Goal: Task Accomplishment & Management: Complete application form

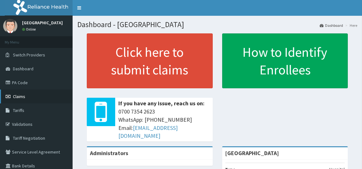
click at [22, 97] on span "Claims" at bounding box center [19, 97] width 12 height 6
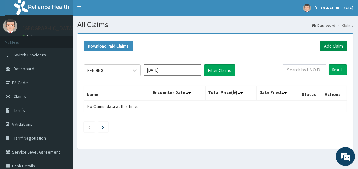
click at [334, 45] on link "Add Claim" at bounding box center [333, 46] width 27 height 11
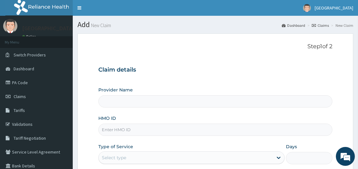
click at [140, 102] on input "Provider Name" at bounding box center [215, 101] width 234 height 12
type input "[GEOGRAPHIC_DATA]"
click at [134, 103] on input "[GEOGRAPHIC_DATA]" at bounding box center [215, 101] width 234 height 12
click at [133, 134] on input "HMO ID" at bounding box center [215, 130] width 234 height 12
type input "PRN/10167/A"
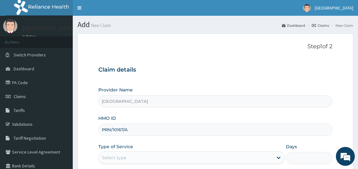
click at [144, 157] on div "Select type" at bounding box center [186, 158] width 174 height 10
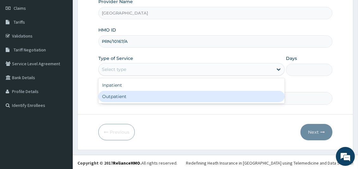
click at [130, 95] on div "Outpatient" at bounding box center [191, 96] width 186 height 11
type input "1"
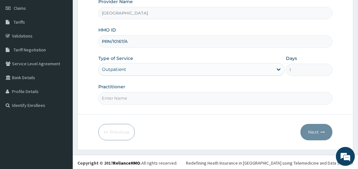
click at [173, 100] on input "Practitioner" at bounding box center [215, 98] width 234 height 12
type input "[PERSON_NAME]"
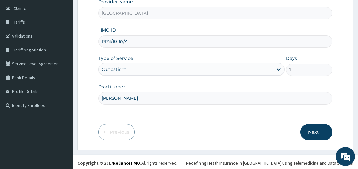
click at [314, 131] on button "Next" at bounding box center [316, 132] width 32 height 16
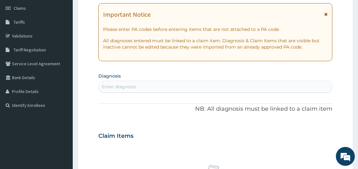
click at [138, 88] on div "Enter diagnosis" at bounding box center [215, 87] width 233 height 10
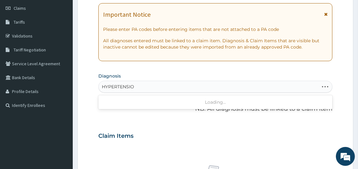
type input "[MEDICAL_DATA]"
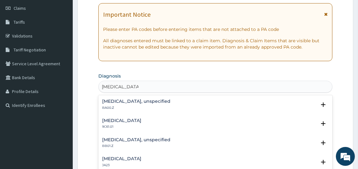
click at [141, 106] on p "BA00.Z" at bounding box center [136, 108] width 68 height 4
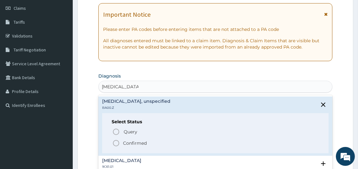
click at [117, 143] on icon "status option filled" at bounding box center [116, 144] width 8 height 8
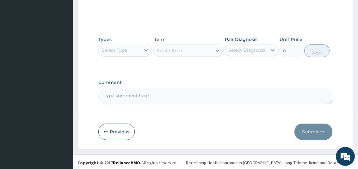
scroll to position [0, 0]
click at [137, 54] on div "Select Type" at bounding box center [120, 50] width 42 height 10
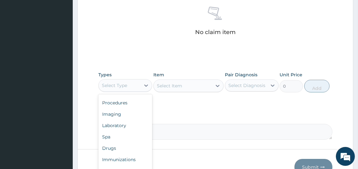
scroll to position [21, 0]
click at [113, 149] on div "Drugs" at bounding box center [125, 148] width 54 height 11
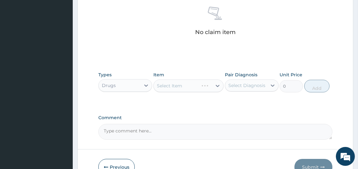
click at [186, 86] on div "Select Item" at bounding box center [188, 86] width 70 height 13
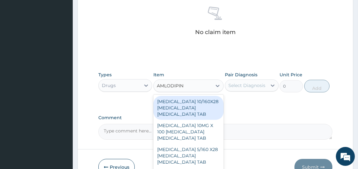
type input "[MEDICAL_DATA]"
click at [175, 132] on div "[MEDICAL_DATA] 10MG X 100 [MEDICAL_DATA] [MEDICAL_DATA] TAB" at bounding box center [188, 132] width 70 height 24
type input "34327.5"
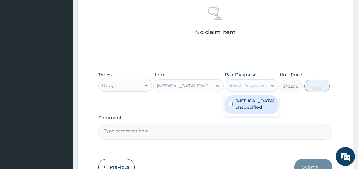
click at [232, 106] on input "checkbox" at bounding box center [230, 104] width 4 height 4
checkbox input "true"
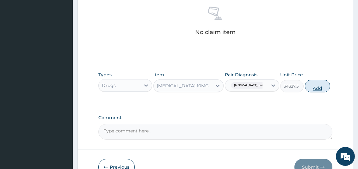
click at [325, 86] on button "Add" at bounding box center [317, 86] width 25 height 13
type input "0"
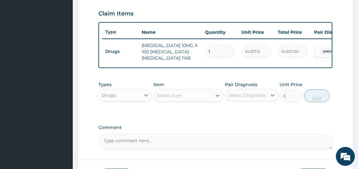
scroll to position [213, 0]
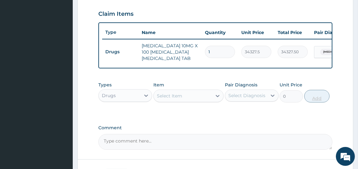
type input "10"
type input "343275.00"
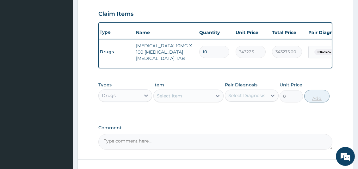
scroll to position [0, 0]
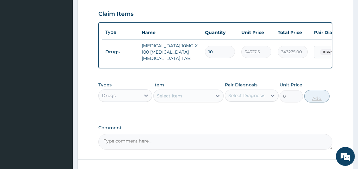
type input "10"
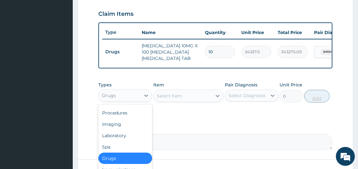
scroll to position [21, 0]
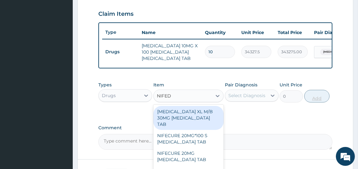
type input "NIFEDI"
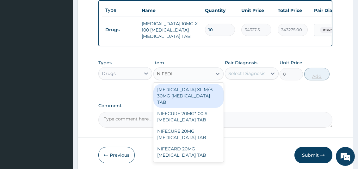
scroll to position [263, 0]
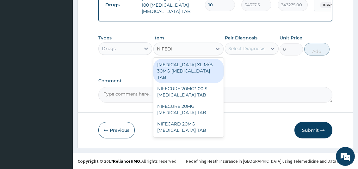
click at [180, 68] on div "[MEDICAL_DATA] XL M/B 30MG [MEDICAL_DATA] TAB" at bounding box center [188, 71] width 70 height 24
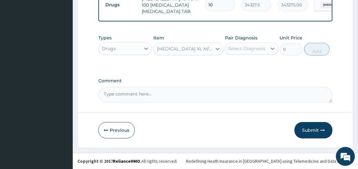
type input "1845.75"
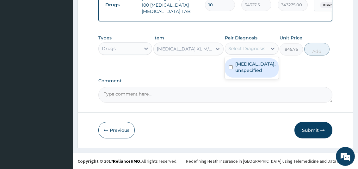
click at [231, 70] on input "checkbox" at bounding box center [230, 67] width 4 height 4
checkbox input "true"
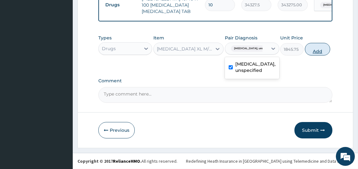
click at [324, 51] on button "Add" at bounding box center [317, 49] width 25 height 13
type input "0"
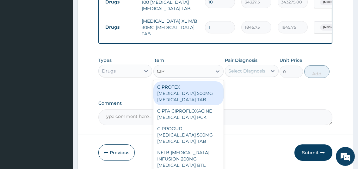
type input "[MEDICAL_DATA]"
click at [183, 135] on div "CIPROGUD [MEDICAL_DATA] 500MG [MEDICAL_DATA] TAB" at bounding box center [188, 135] width 70 height 24
type input "301.875"
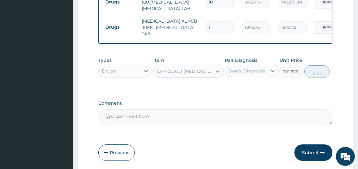
click at [222, 24] on input "1" at bounding box center [220, 27] width 30 height 12
type input "10"
type input "18457.50"
type input "10"
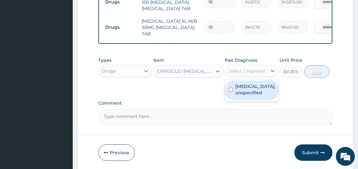
click at [230, 92] on input "checkbox" at bounding box center [230, 90] width 4 height 4
checkbox input "true"
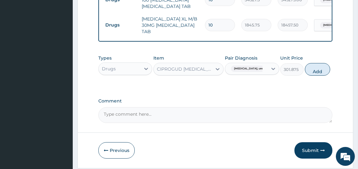
scroll to position [285, 0]
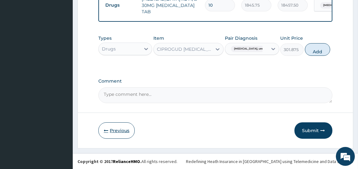
click at [116, 135] on button "Previous" at bounding box center [116, 131] width 36 height 16
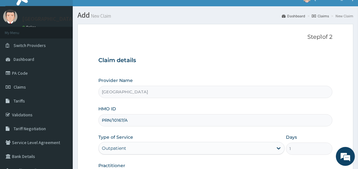
scroll to position [8, 0]
